Goal: Transaction & Acquisition: Purchase product/service

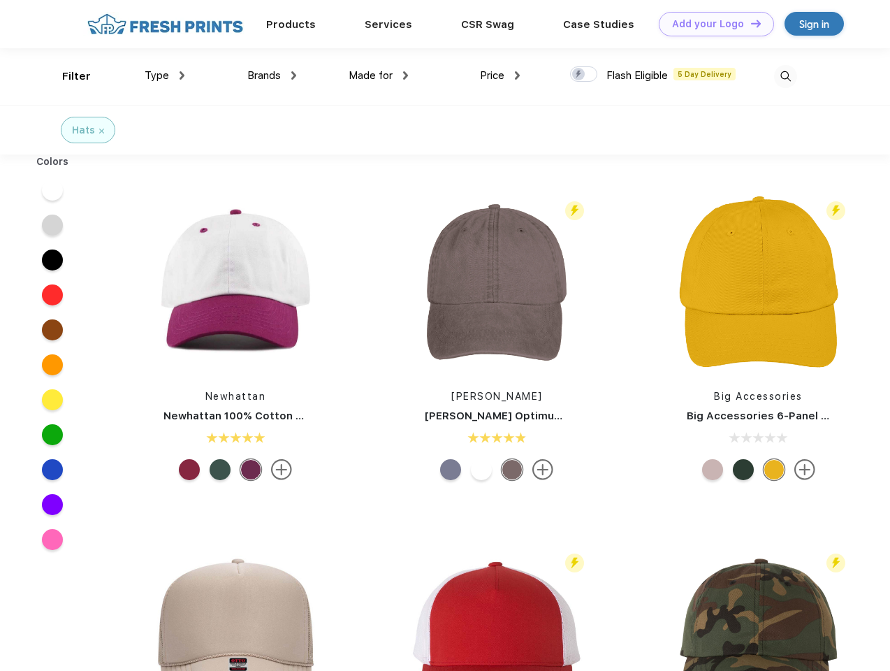
click at [711, 24] on link "Add your Logo Design Tool" at bounding box center [716, 24] width 115 height 24
click at [0, 0] on div "Design Tool" at bounding box center [0, 0] width 0 height 0
click at [750, 23] on link "Add your Logo Design Tool" at bounding box center [716, 24] width 115 height 24
click at [67, 76] on div "Filter" at bounding box center [76, 76] width 29 height 16
click at [165, 75] on span "Type" at bounding box center [157, 75] width 24 height 13
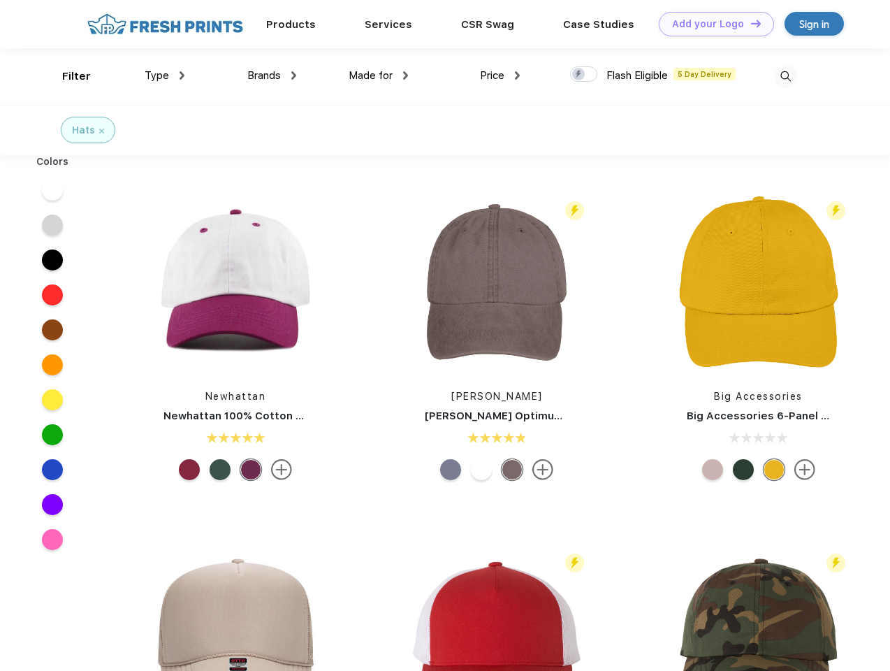
click at [272, 75] on span "Brands" at bounding box center [264, 75] width 34 height 13
click at [379, 75] on span "Made for" at bounding box center [371, 75] width 44 height 13
click at [500, 75] on span "Price" at bounding box center [492, 75] width 24 height 13
click at [584, 75] on div at bounding box center [583, 73] width 27 height 15
click at [579, 75] on input "checkbox" at bounding box center [574, 70] width 9 height 9
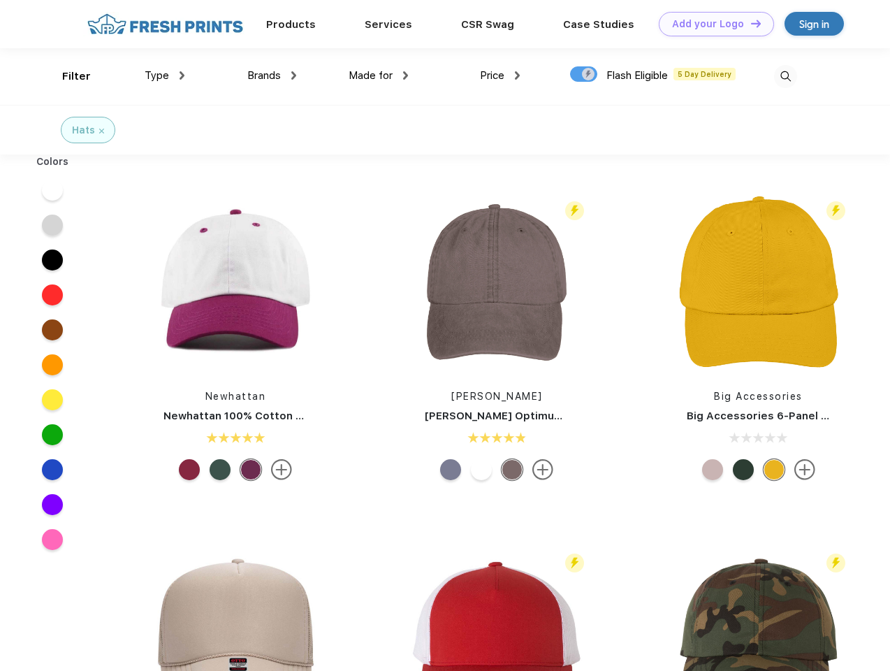
click at [786, 76] on img at bounding box center [785, 76] width 23 height 23
